Goal: Task Accomplishment & Management: Use online tool/utility

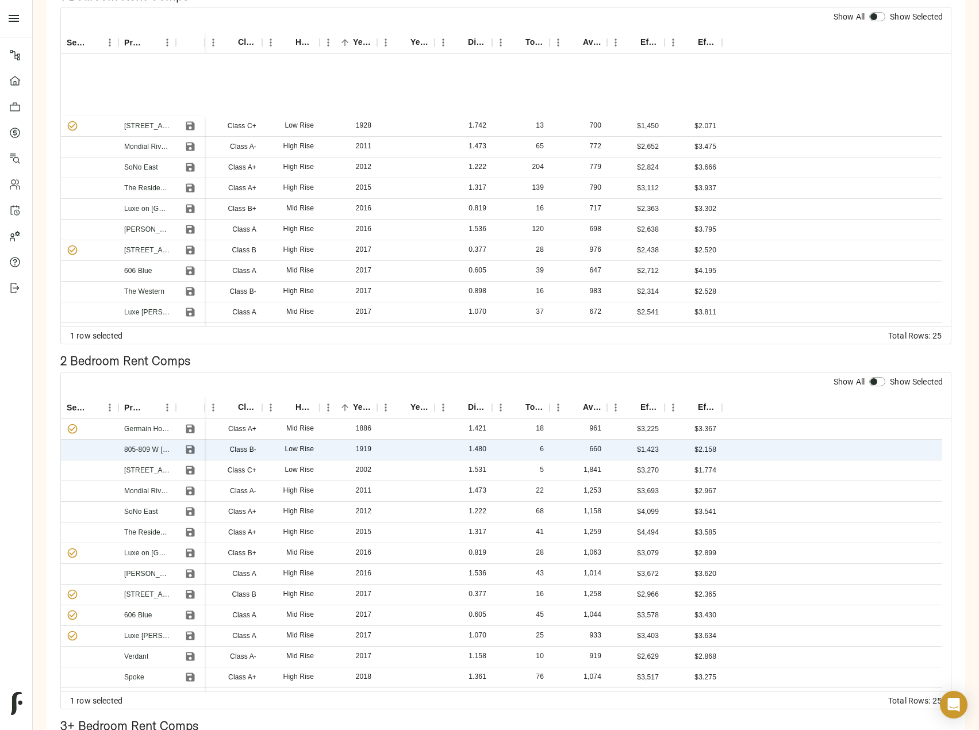
scroll to position [115, 0]
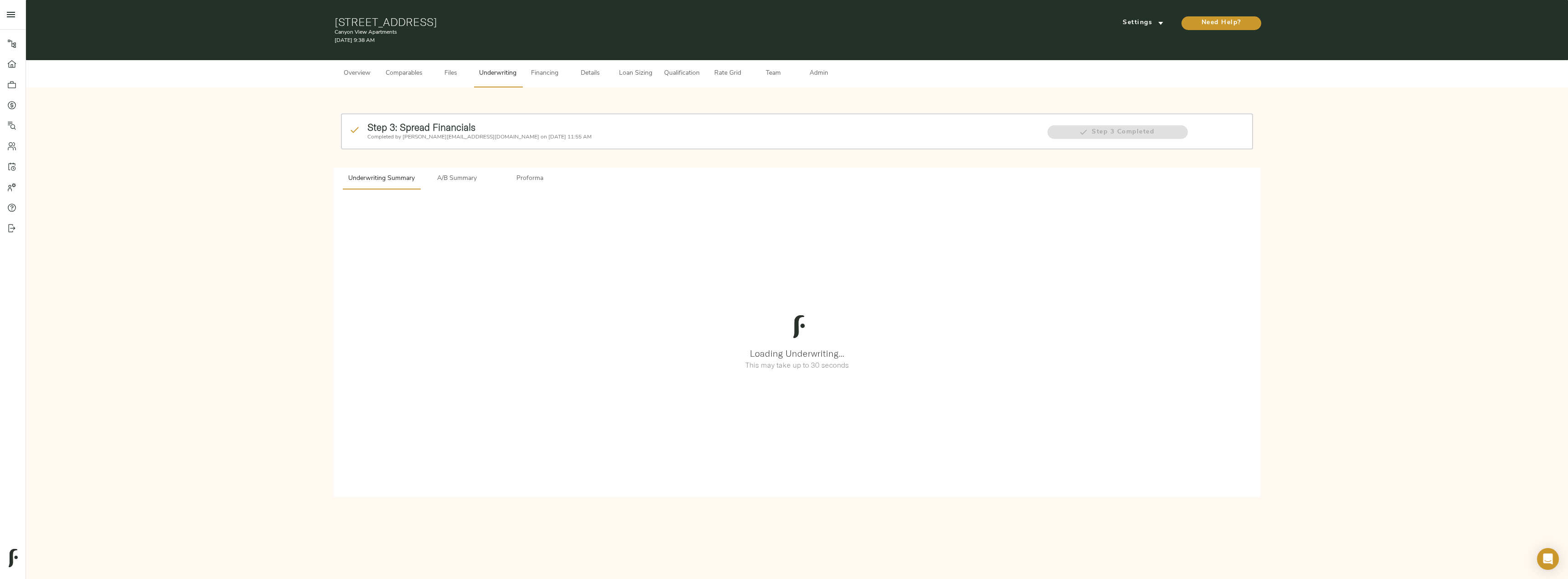
click at [399, 69] on span "Comparables" at bounding box center [403, 74] width 37 height 11
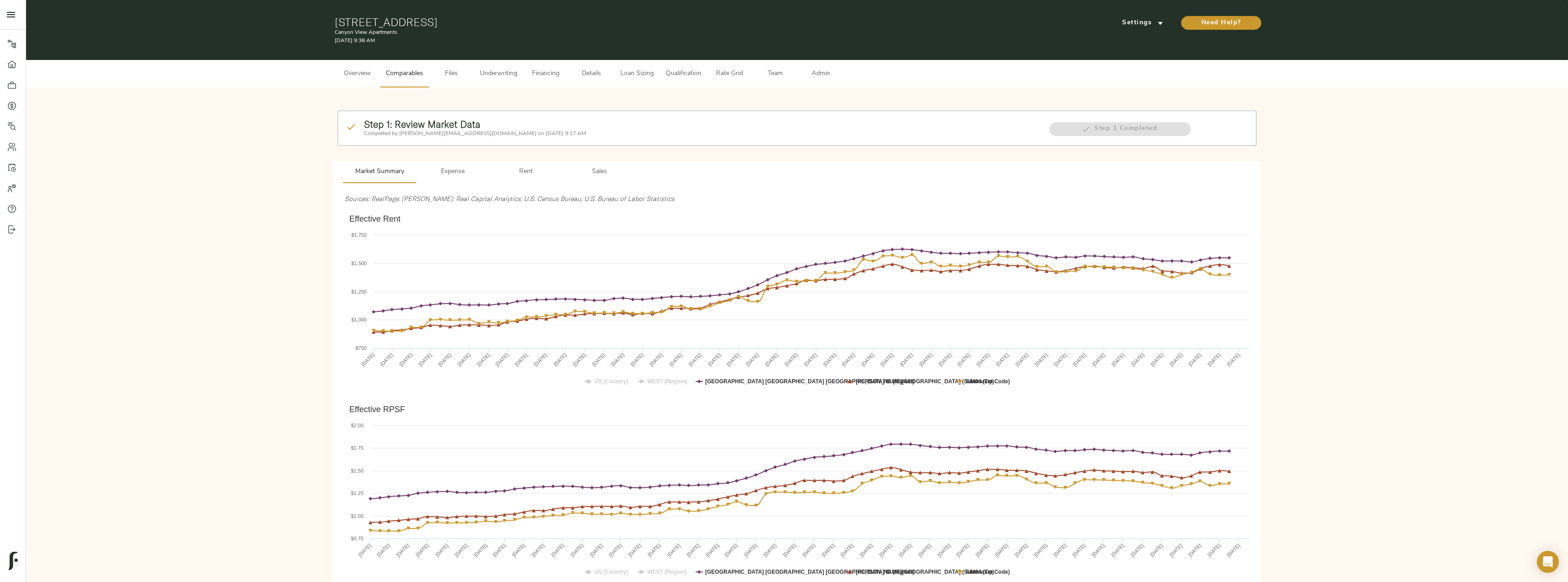
click at [514, 175] on span "Rent" at bounding box center [526, 172] width 62 height 11
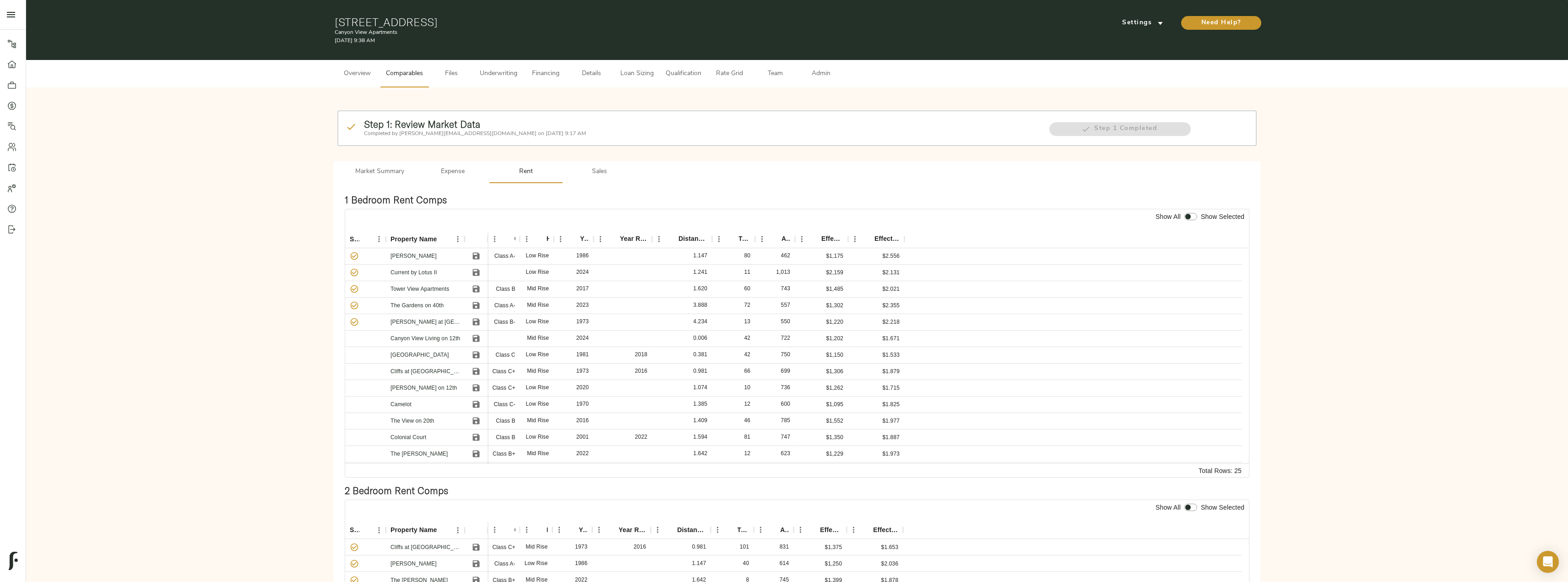
click at [607, 178] on button "Sales" at bounding box center [600, 172] width 73 height 22
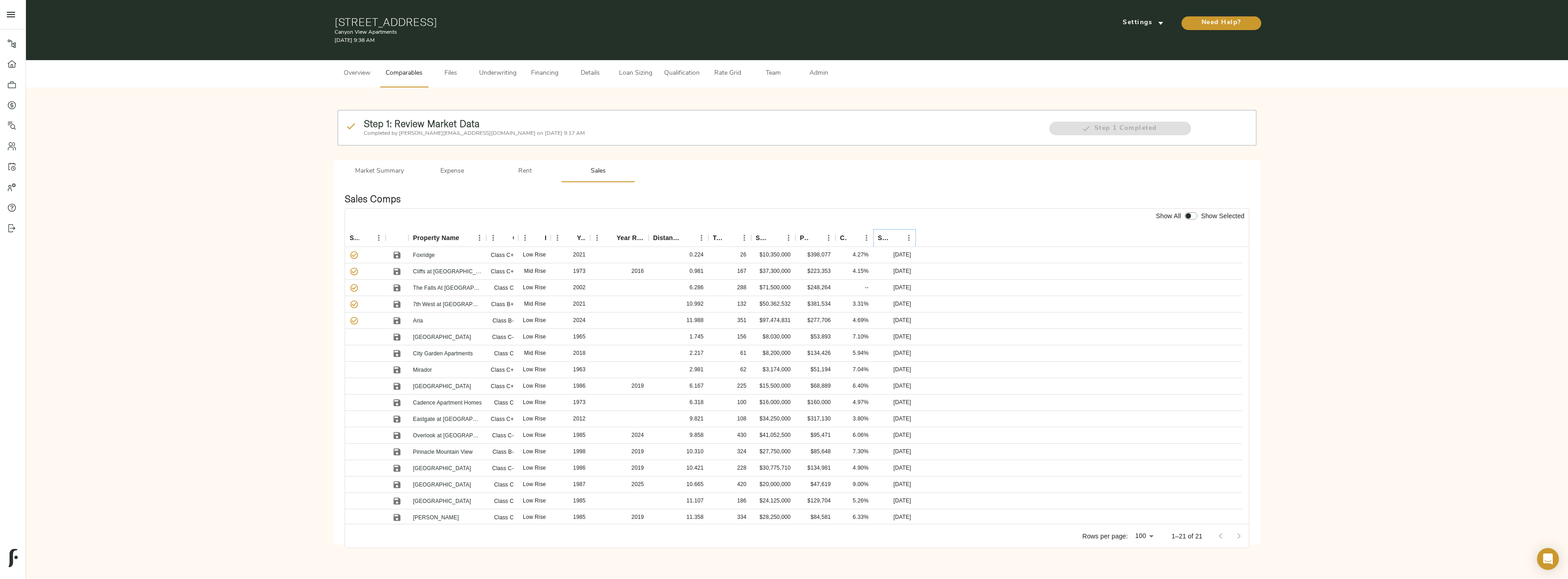
click at [895, 234] on icon "Sort" at bounding box center [896, 238] width 8 height 8
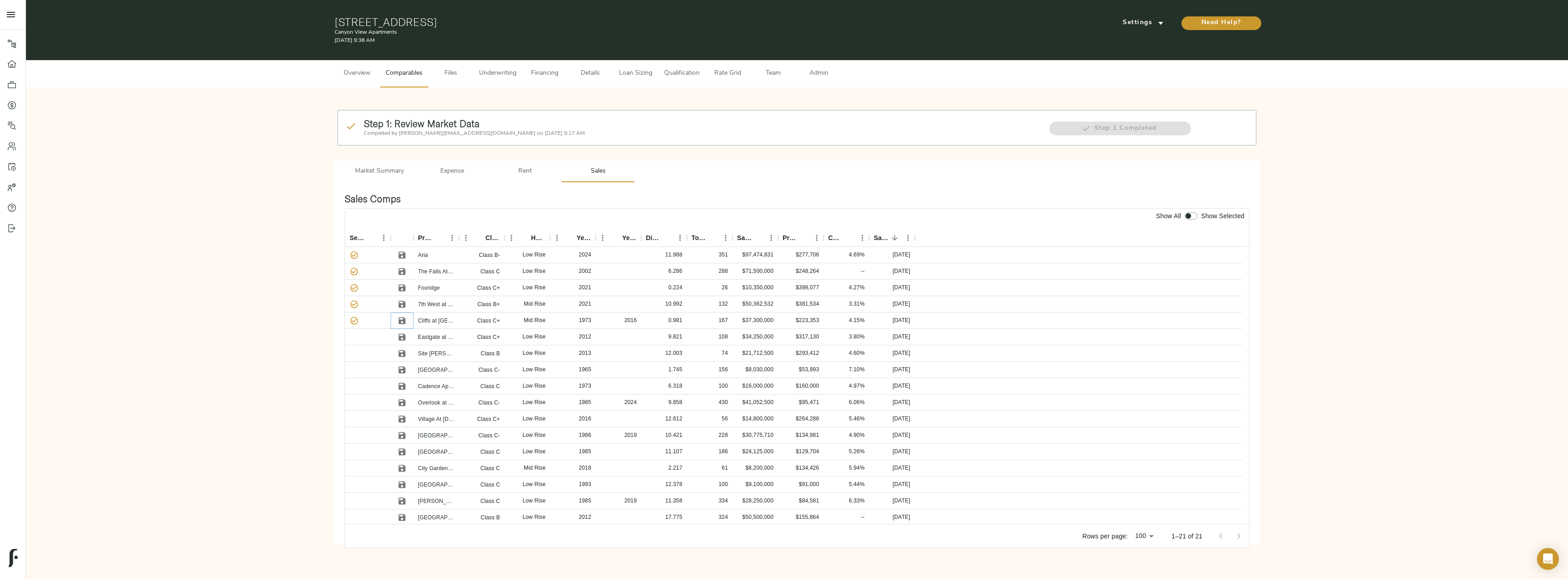
click at [403, 317] on icon "Save" at bounding box center [401, 320] width 9 height 9
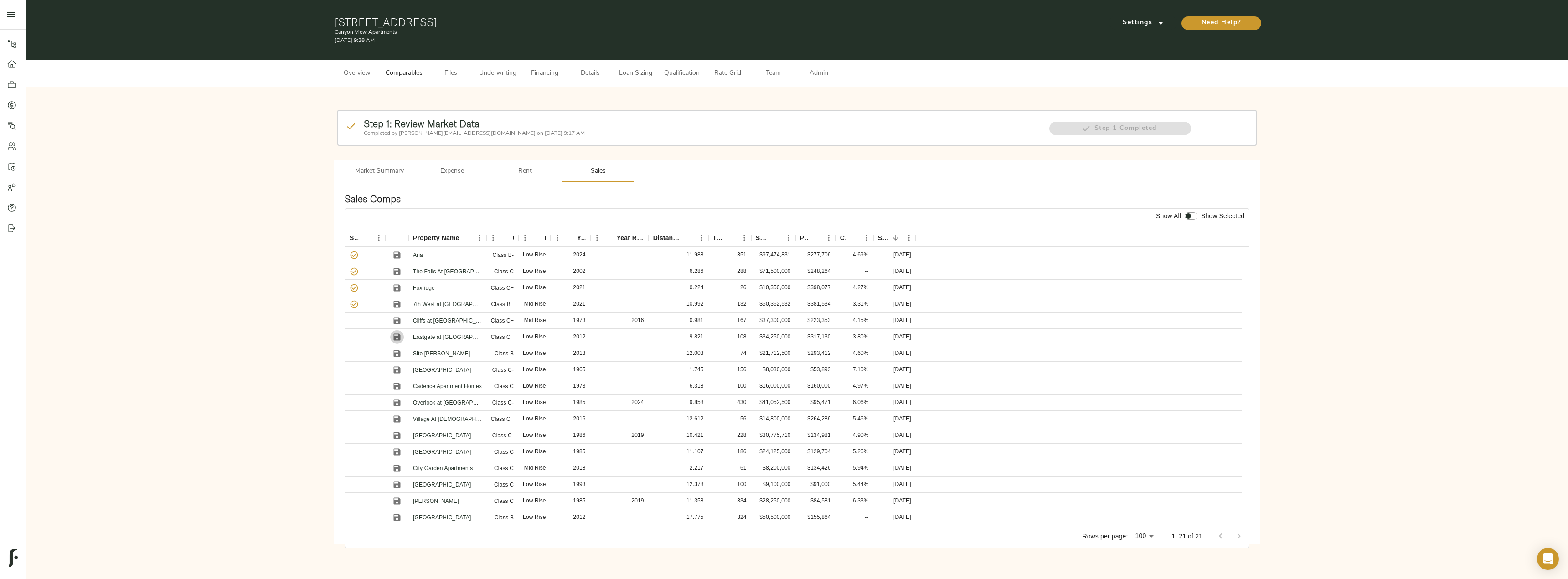
click at [397, 340] on icon "Save" at bounding box center [397, 337] width 7 height 7
click at [1190, 218] on input "checkbox" at bounding box center [1188, 215] width 22 height 7
checkbox input "true"
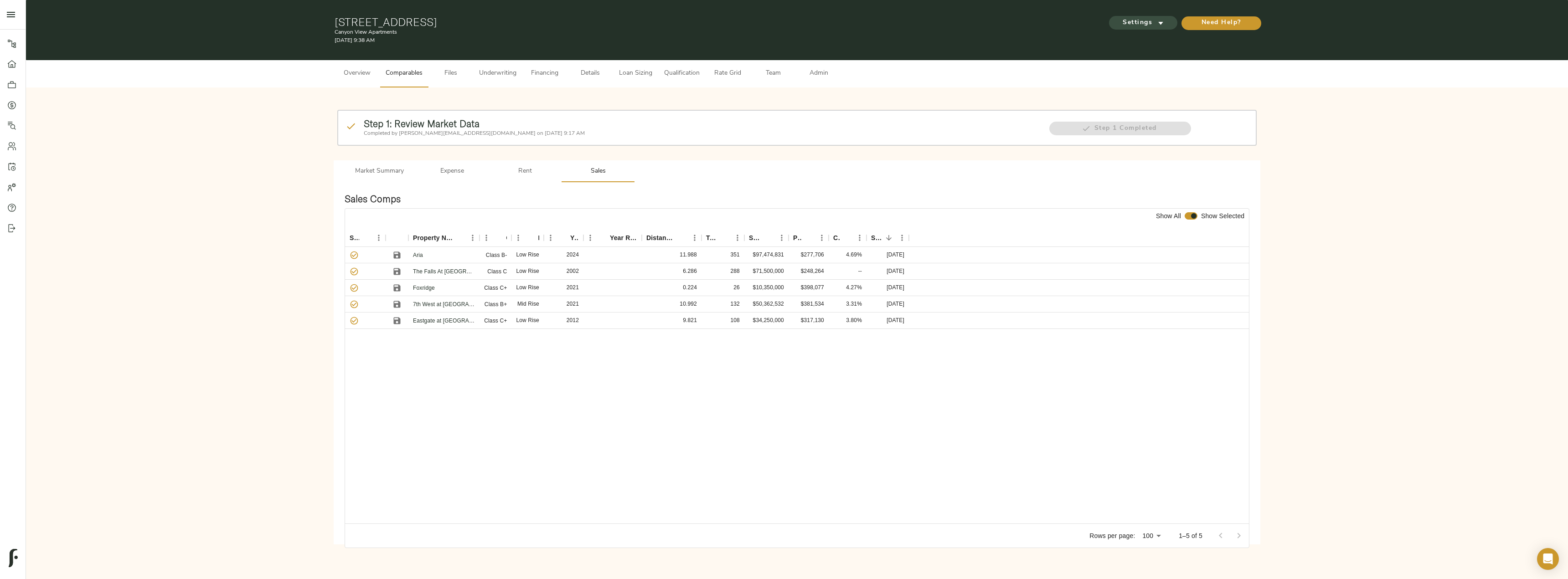
click at [1138, 24] on span "Settings" at bounding box center [1142, 23] width 50 height 11
click at [1148, 36] on li "Underwriting Template" at bounding box center [1143, 43] width 89 height 17
click at [1054, 169] on div at bounding box center [784, 289] width 1568 height 579
click at [817, 79] on button "Admin" at bounding box center [818, 74] width 45 height 27
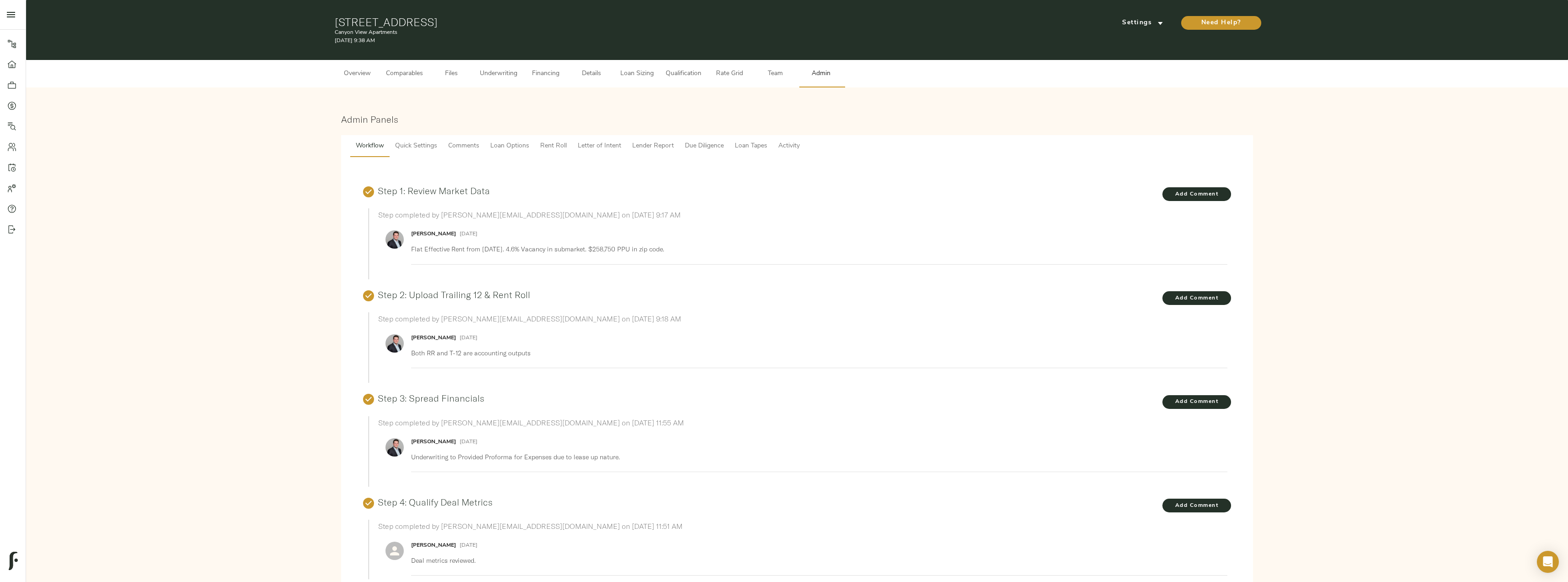
click at [662, 146] on span "Lender Report" at bounding box center [653, 146] width 41 height 11
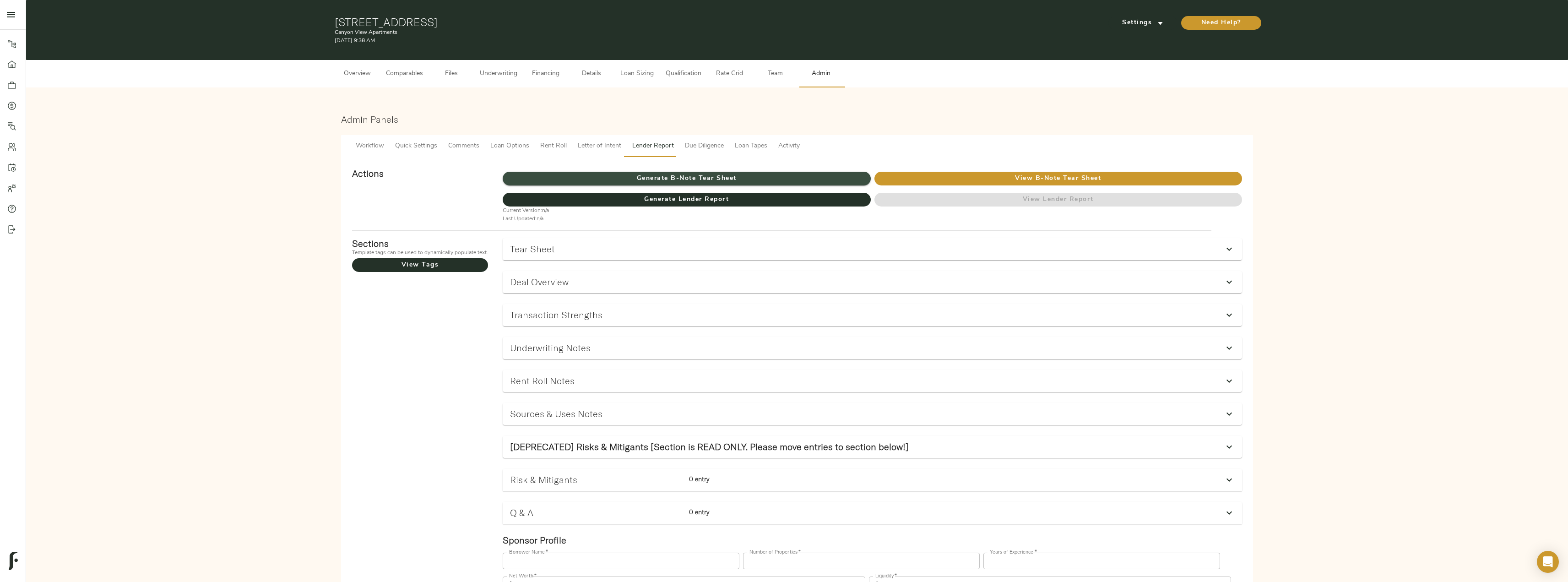
click at [703, 178] on span "Generate B-Note Tear Sheet" at bounding box center [686, 178] width 368 height 11
click at [495, 77] on span "Underwriting" at bounding box center [499, 74] width 37 height 11
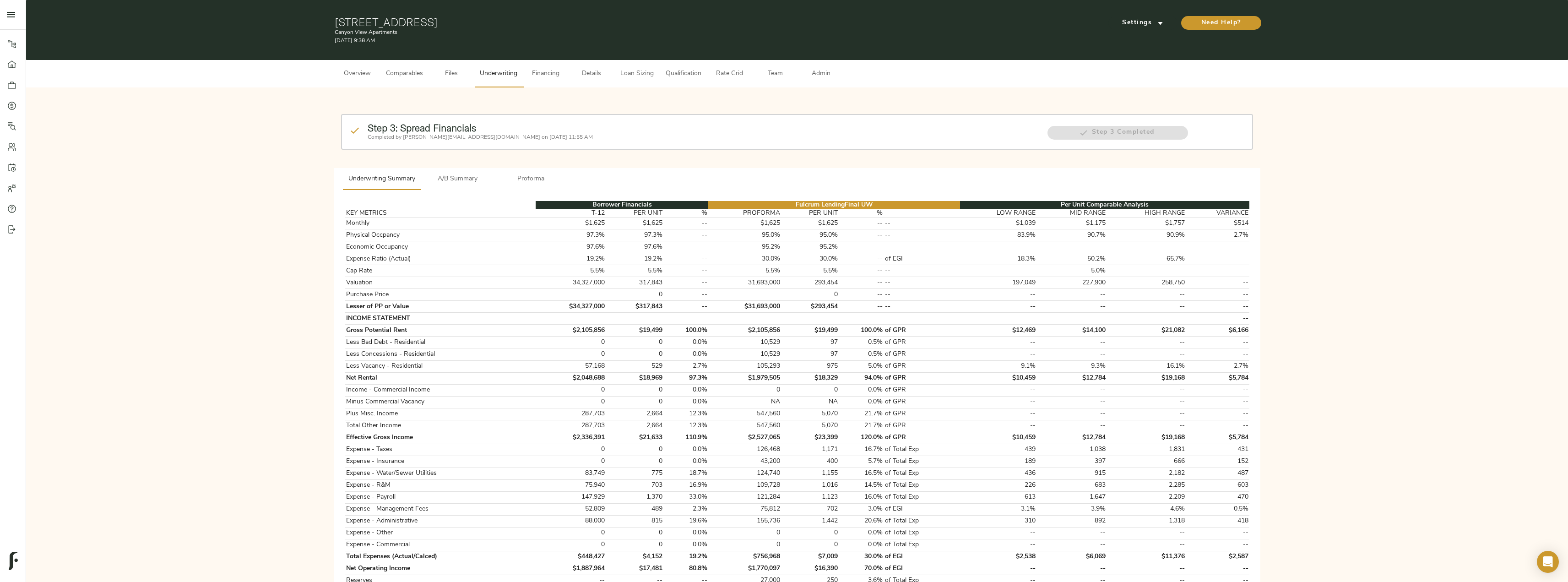
click at [823, 77] on span "Admin" at bounding box center [822, 74] width 35 height 11
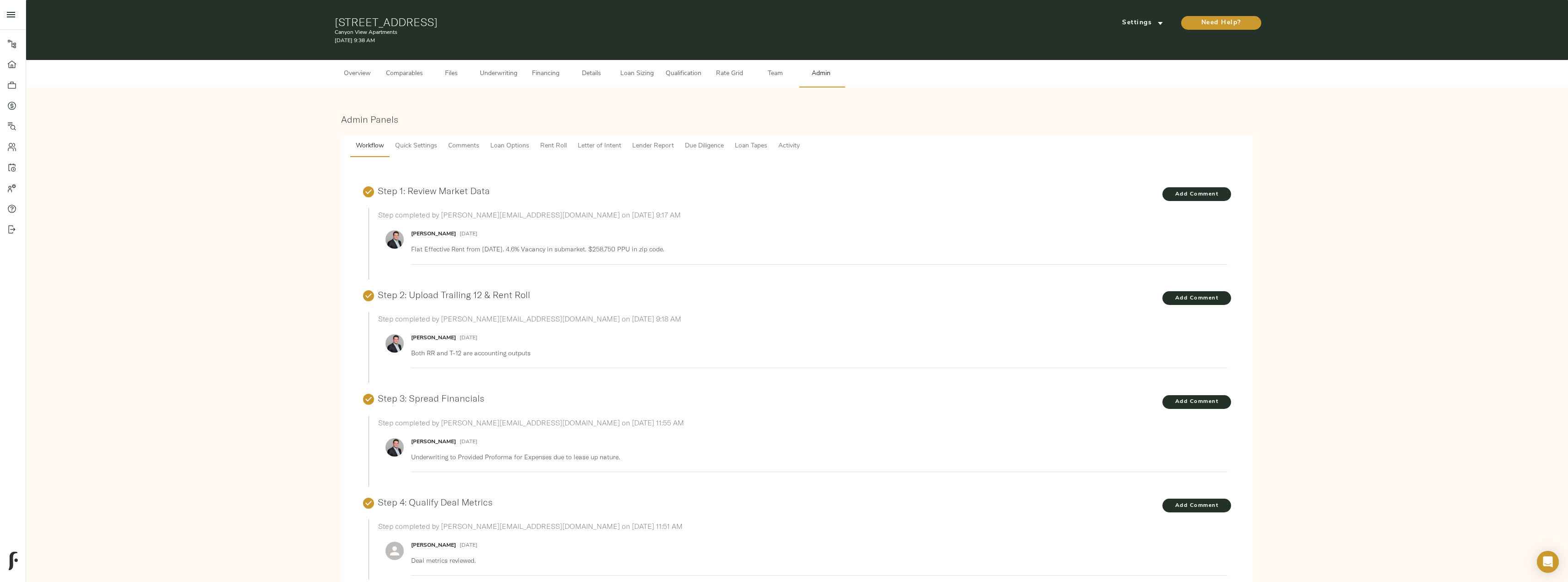
click at [461, 143] on span "Comments" at bounding box center [463, 146] width 31 height 11
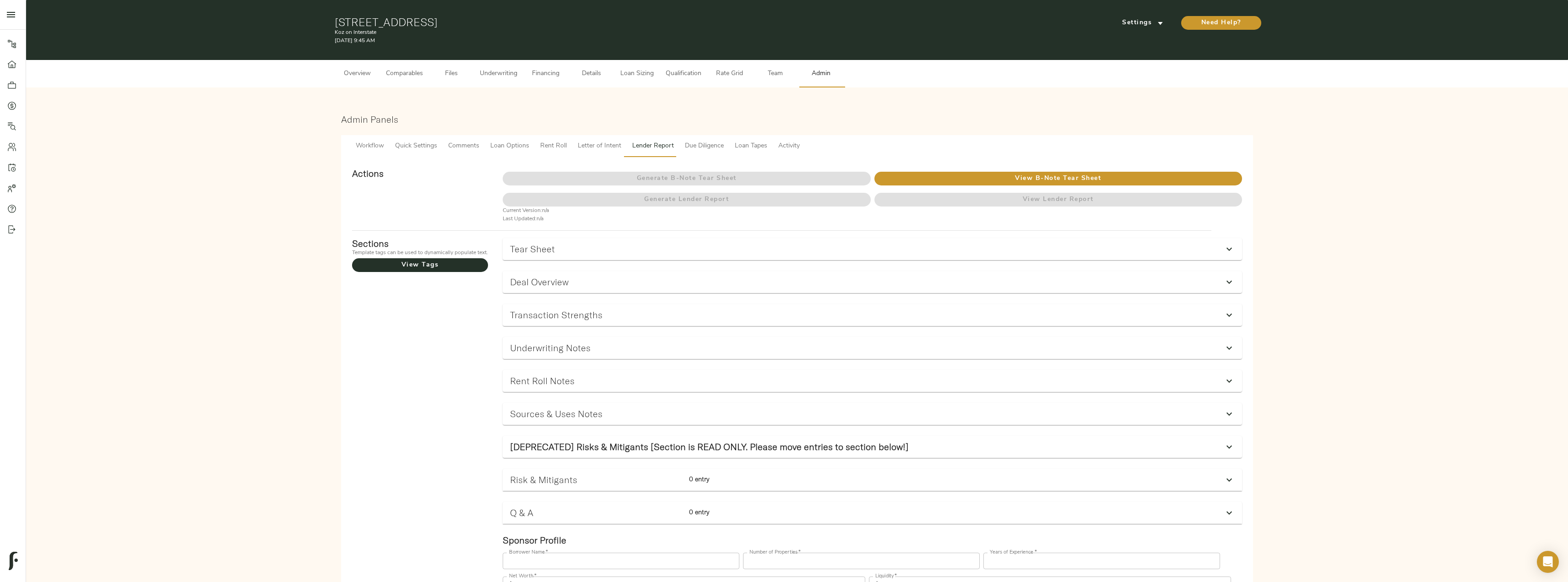
click at [398, 72] on span "Comparables" at bounding box center [405, 74] width 37 height 11
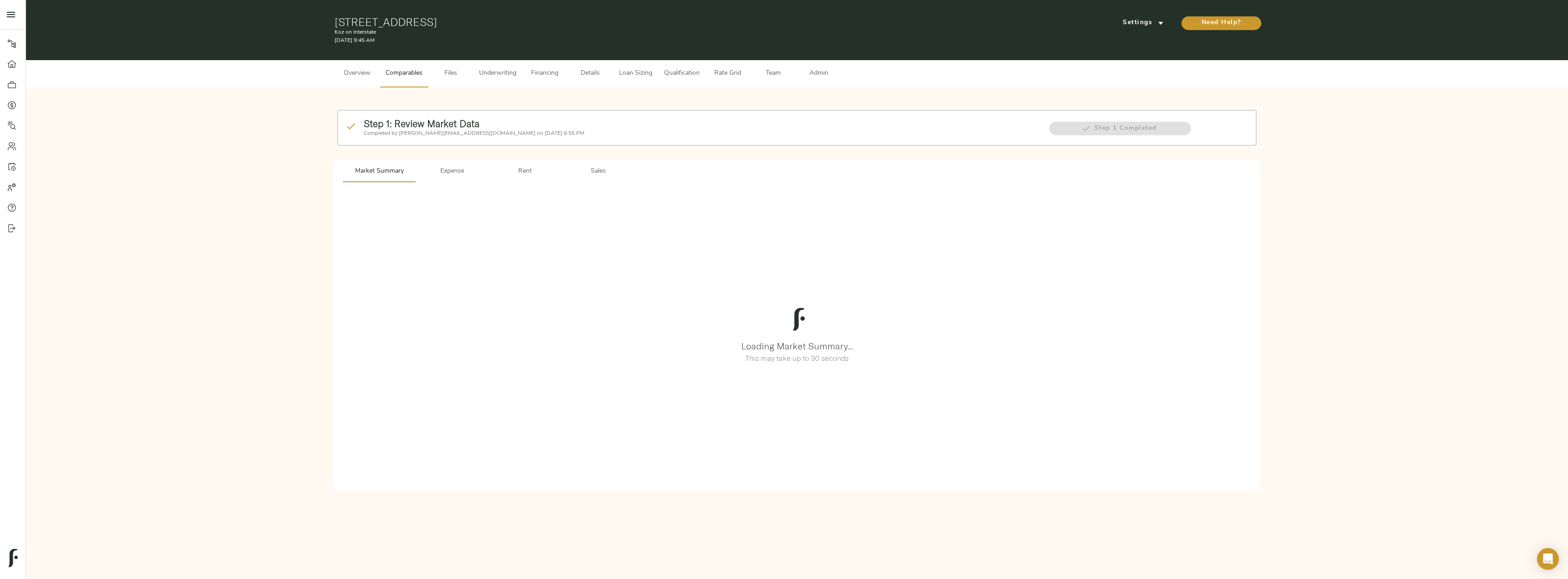
click at [528, 170] on span "Rent" at bounding box center [525, 171] width 62 height 11
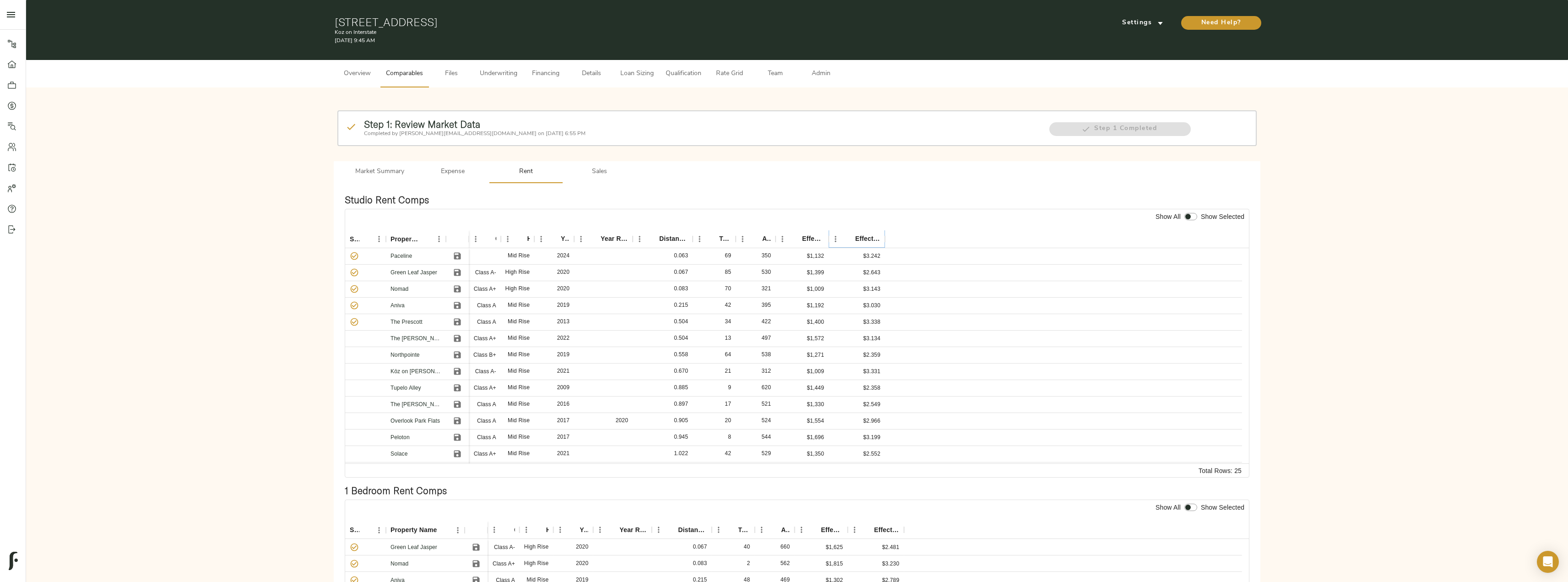
click at [847, 240] on icon "Sort" at bounding box center [849, 239] width 8 height 8
click at [847, 239] on icon "Sort" at bounding box center [849, 239] width 8 height 8
